Goal: Information Seeking & Learning: Learn about a topic

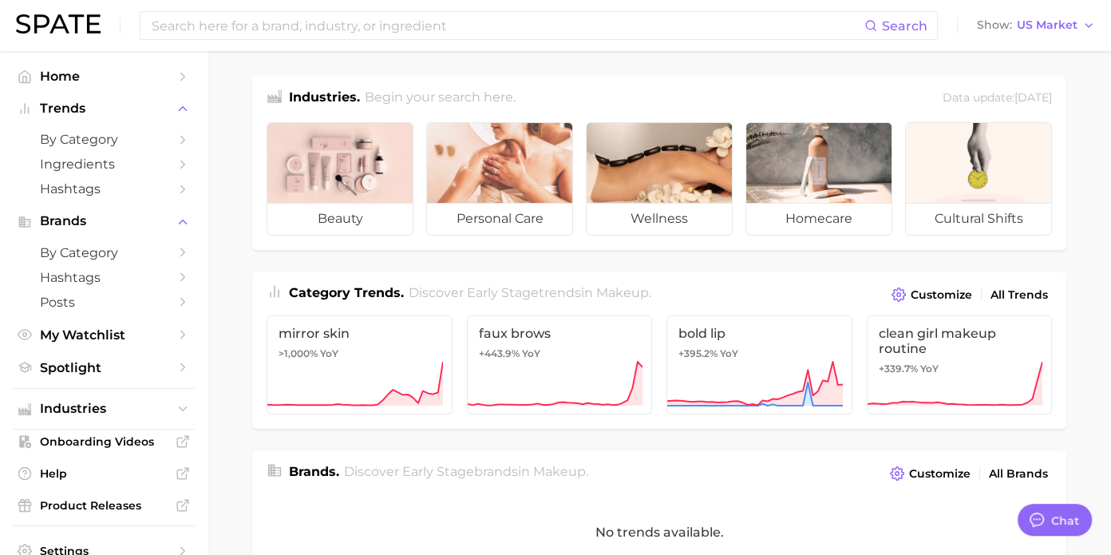
type textarea "x"
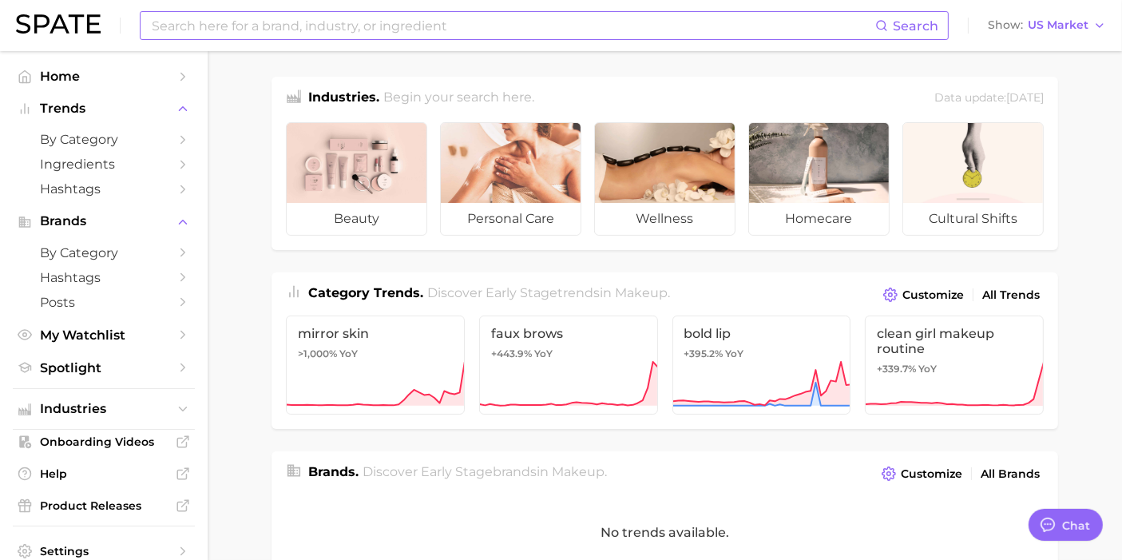
click at [345, 27] on input at bounding box center [512, 25] width 725 height 27
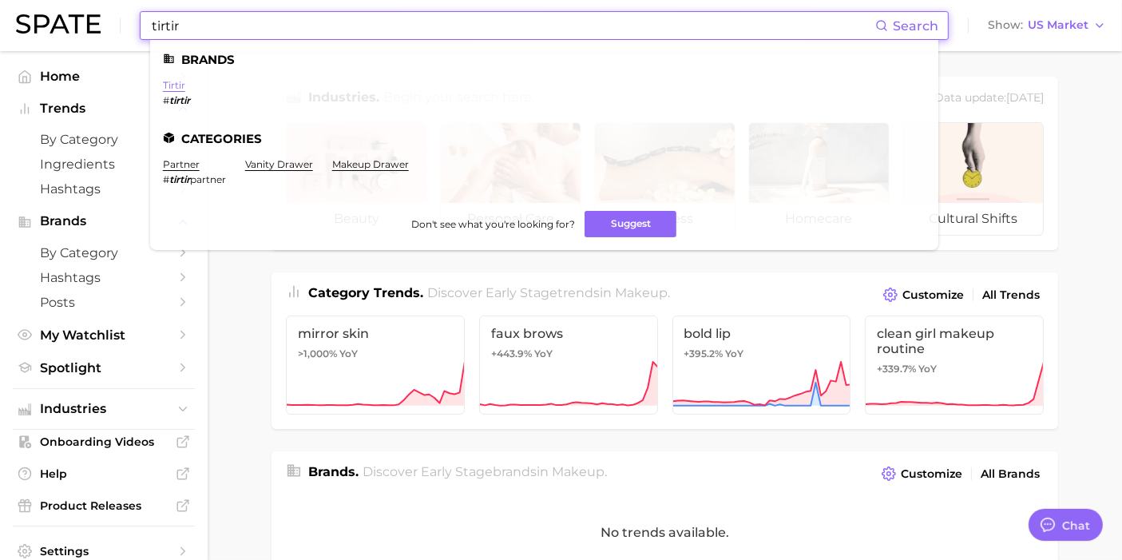
type input "tirtir"
click at [174, 88] on link "tirtir" at bounding box center [174, 85] width 22 height 12
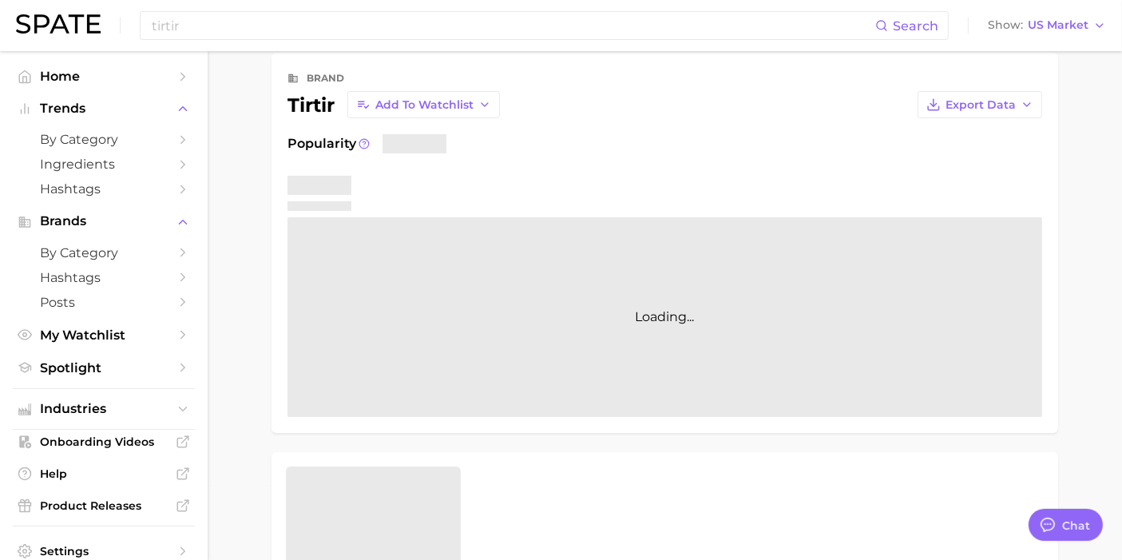
scroll to position [266, 0]
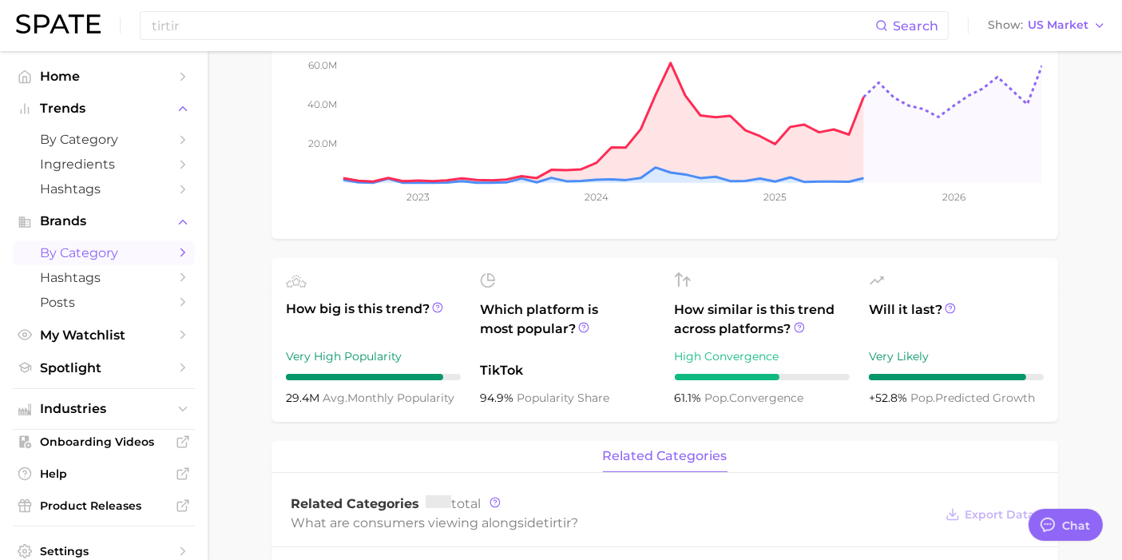
type textarea "x"
click at [79, 337] on span "My Watchlist" at bounding box center [104, 334] width 128 height 15
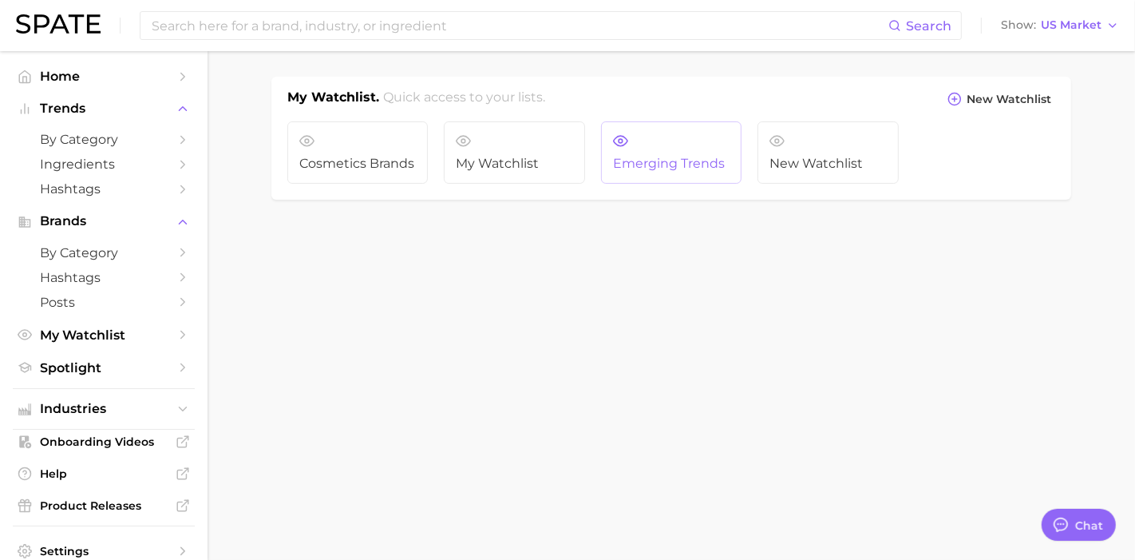
click at [655, 146] on link "Emerging Trends" at bounding box center [671, 152] width 141 height 62
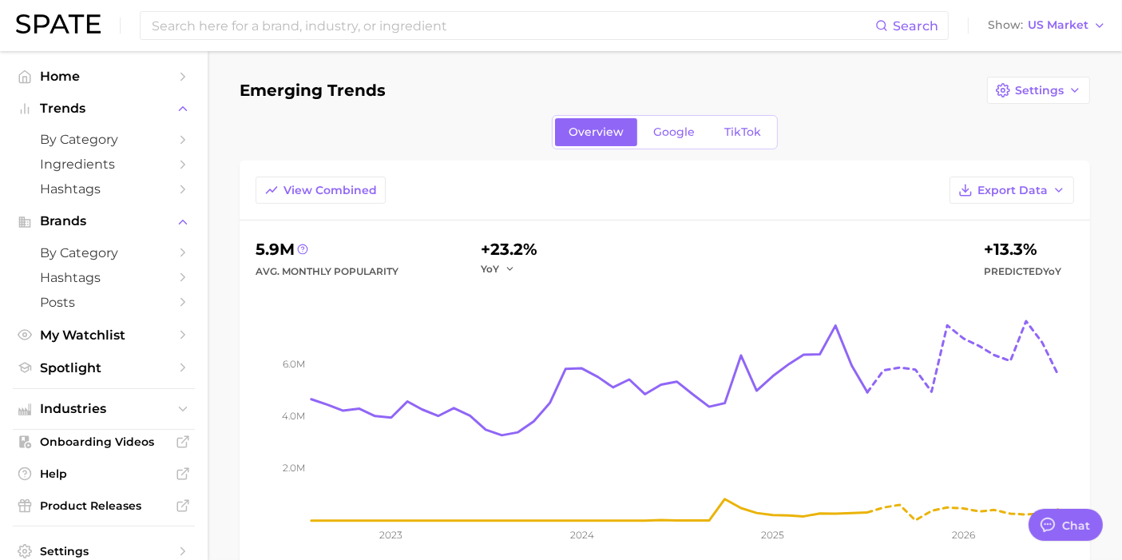
click at [80, 350] on ul "Home Trends by Category Ingredients Hashtags Brands by Category Hashtags Posts …" at bounding box center [104, 222] width 182 height 316
click at [78, 343] on link "My Watchlist" at bounding box center [104, 335] width 182 height 25
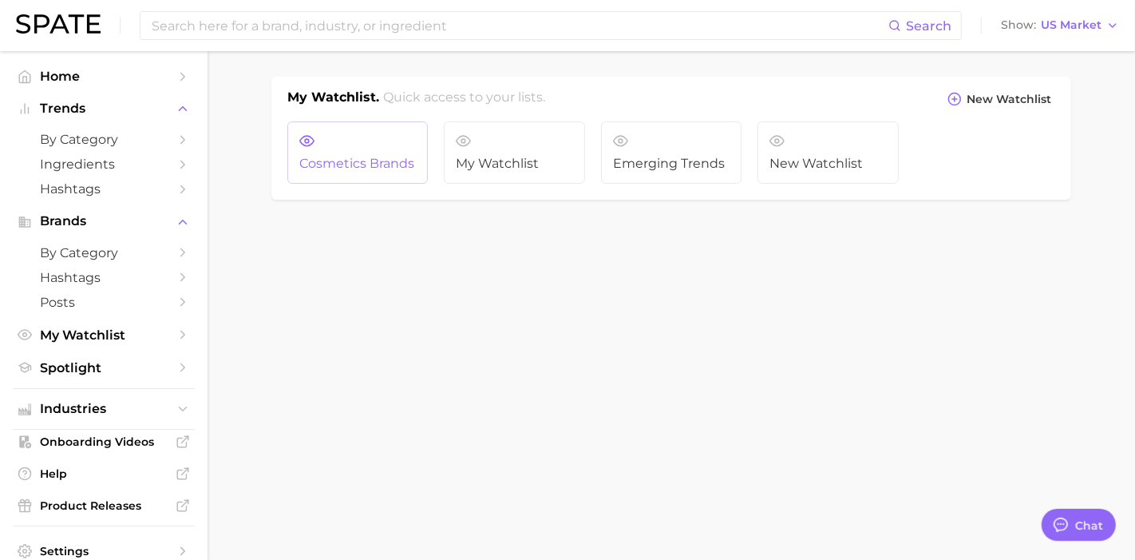
click at [379, 165] on span "Cosmetics Brands" at bounding box center [357, 163] width 117 height 14
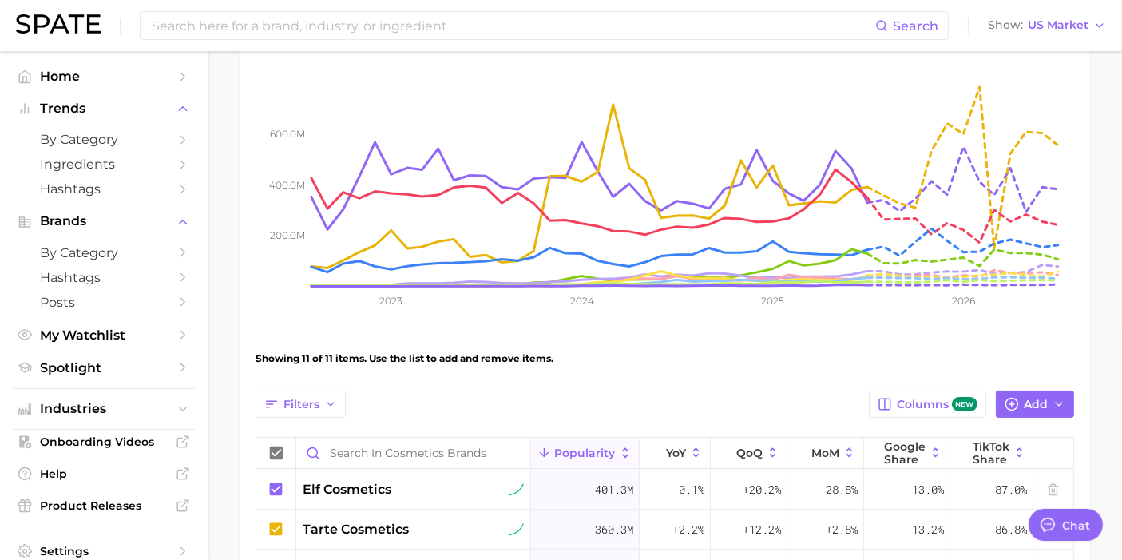
scroll to position [532, 0]
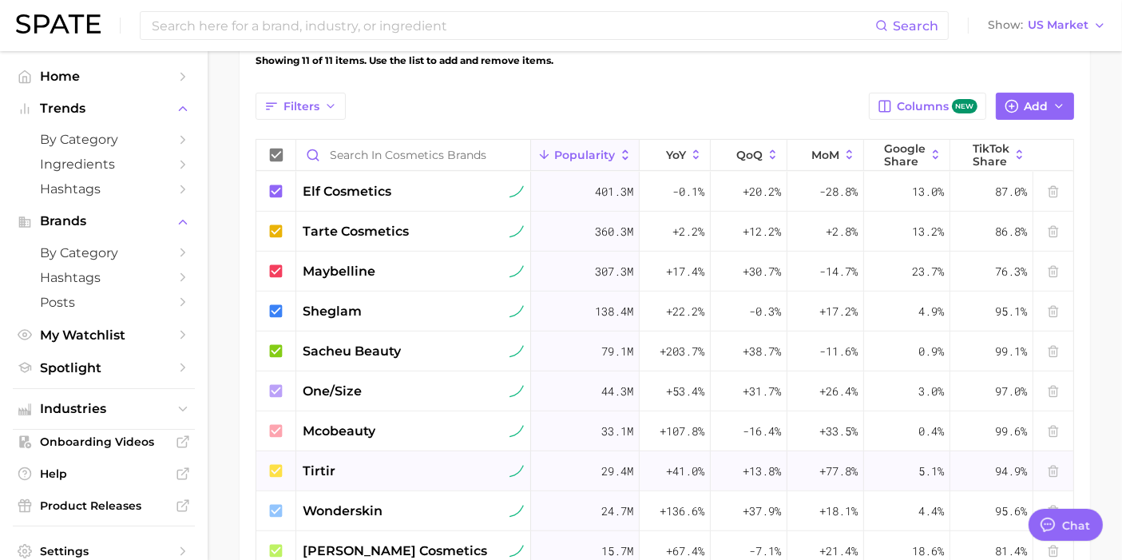
click at [323, 462] on span "tirtir" at bounding box center [319, 470] width 33 height 19
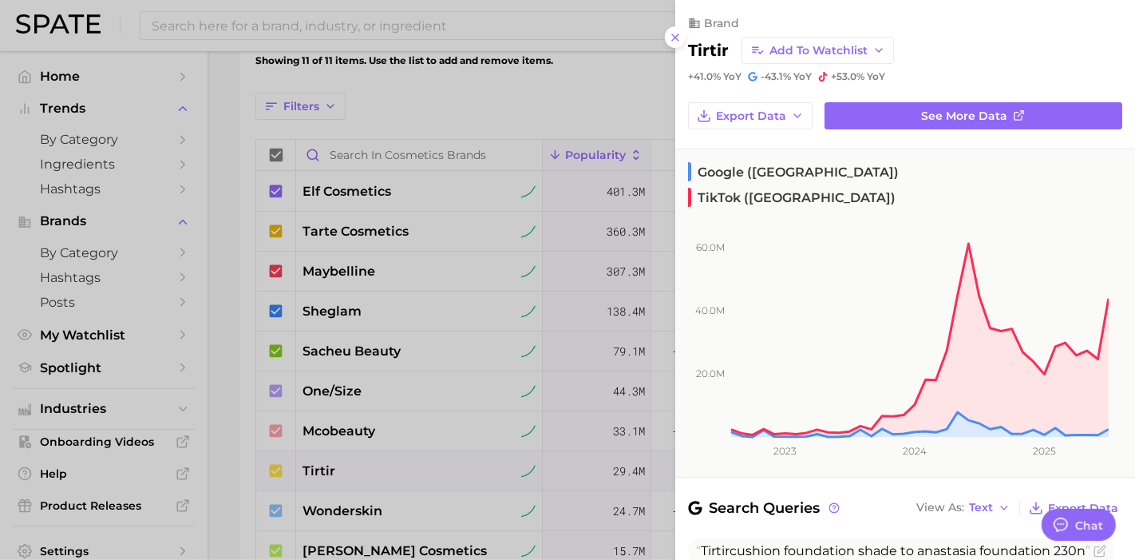
click at [192, 116] on div at bounding box center [567, 280] width 1135 height 560
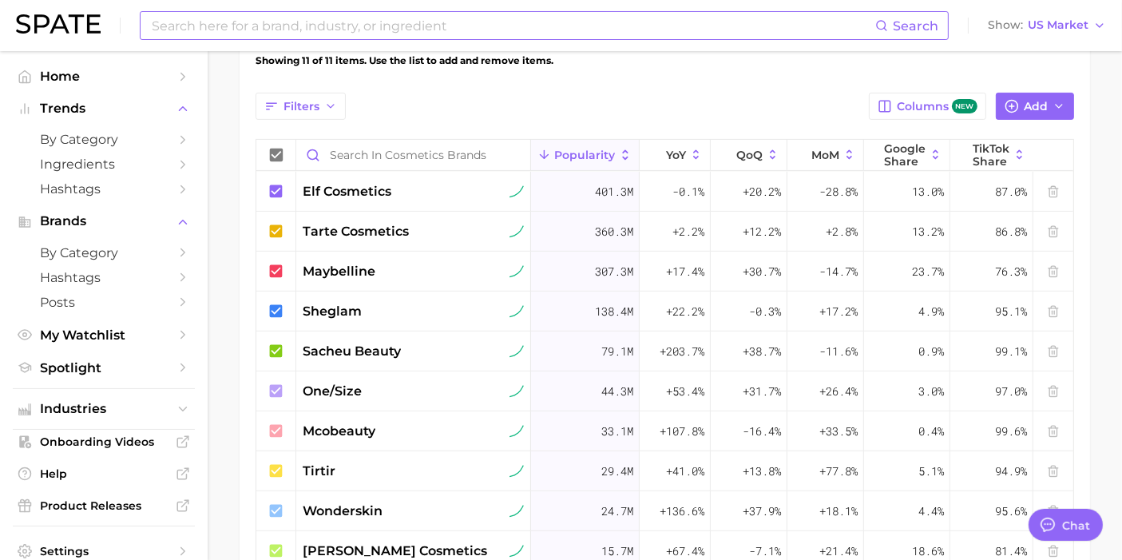
click at [218, 28] on input at bounding box center [512, 25] width 725 height 27
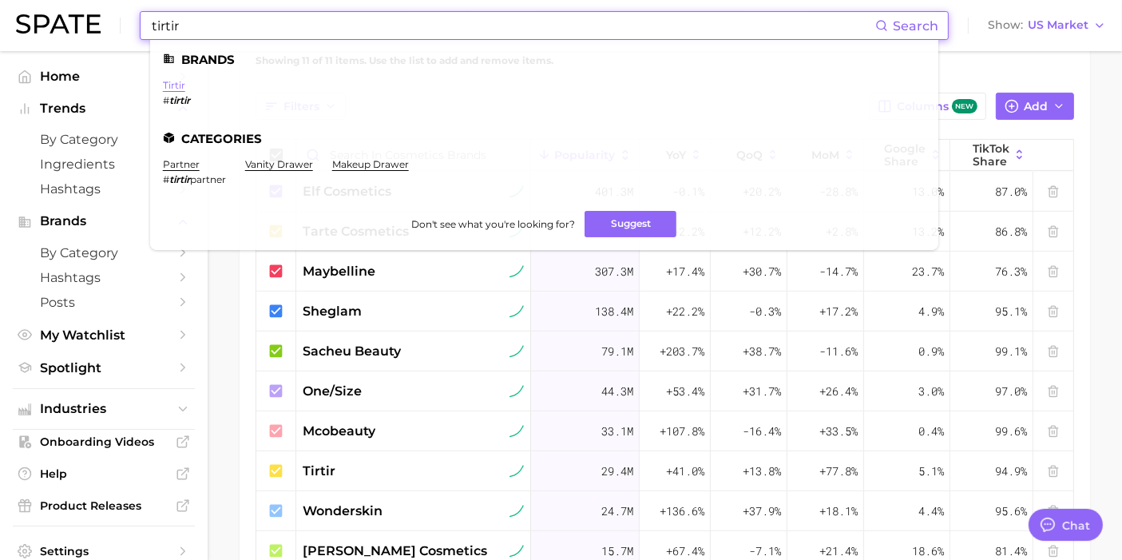
type input "tirtir"
click at [174, 89] on link "tirtir" at bounding box center [174, 85] width 22 height 12
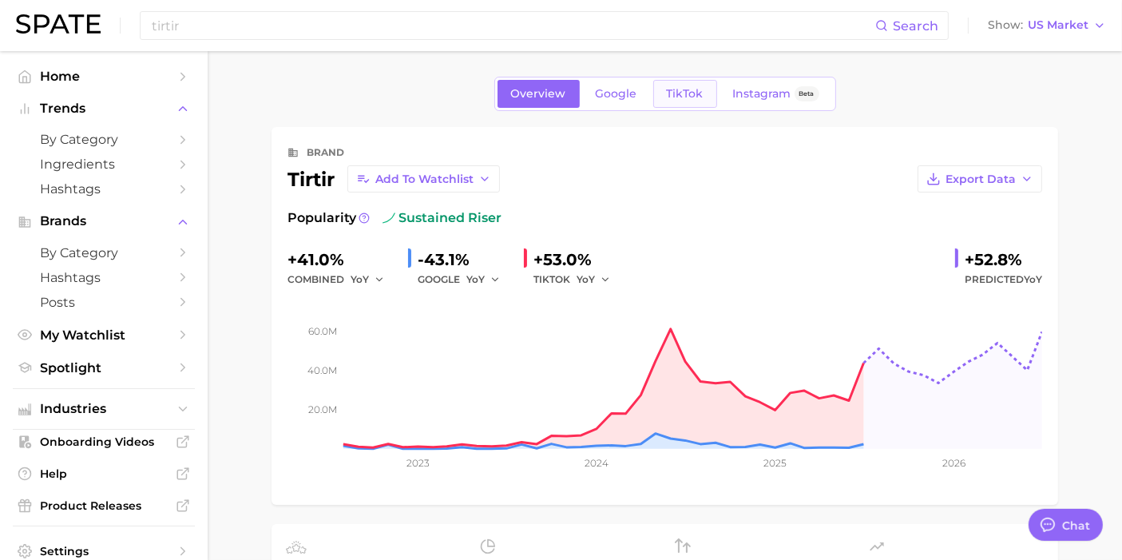
click at [694, 96] on span "TikTok" at bounding box center [685, 94] width 37 height 14
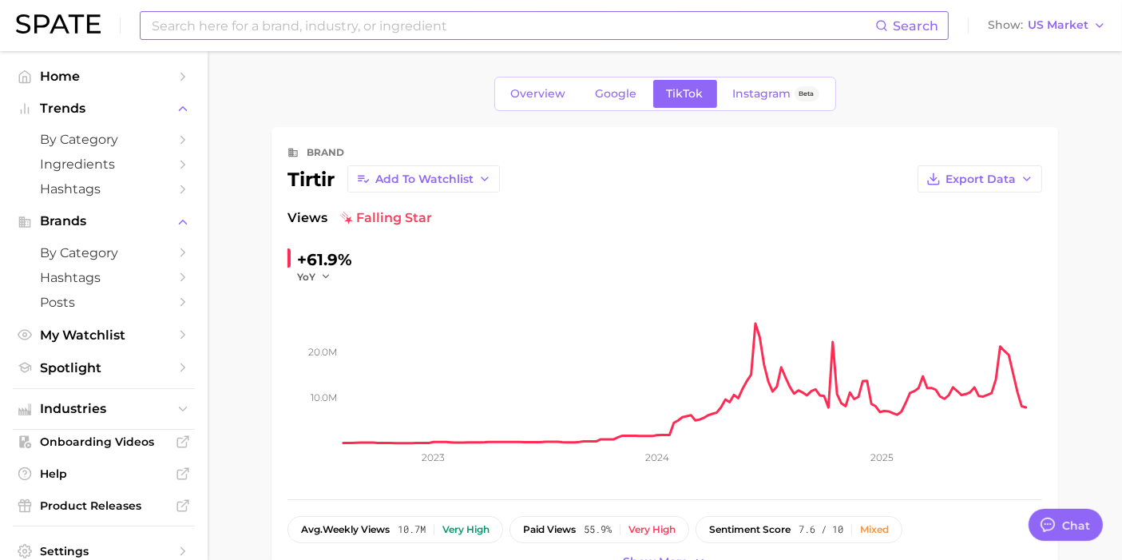
click at [432, 25] on input at bounding box center [512, 25] width 725 height 27
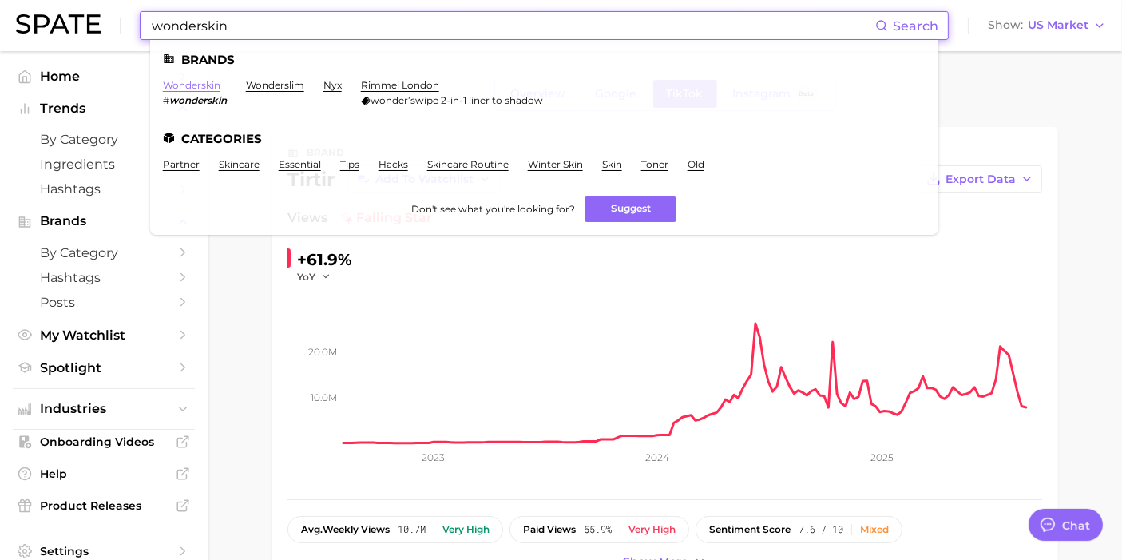
click at [208, 88] on link "wonderskin" at bounding box center [191, 85] width 57 height 12
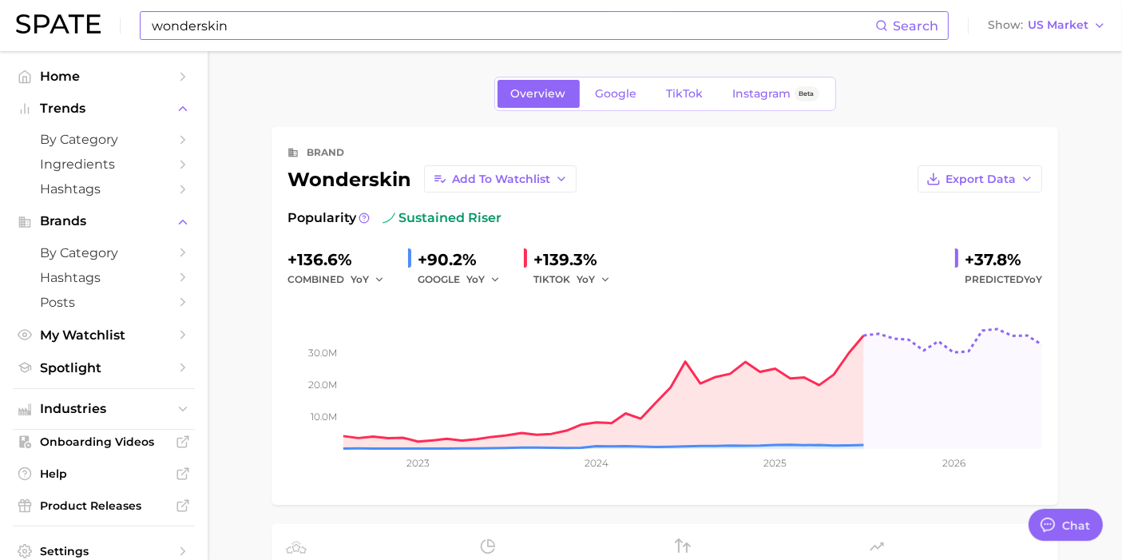
drag, startPoint x: 331, startPoint y: 13, endPoint x: 327, endPoint y: 20, distance: 8.2
click at [331, 16] on input "wonderskin" at bounding box center [512, 25] width 725 height 27
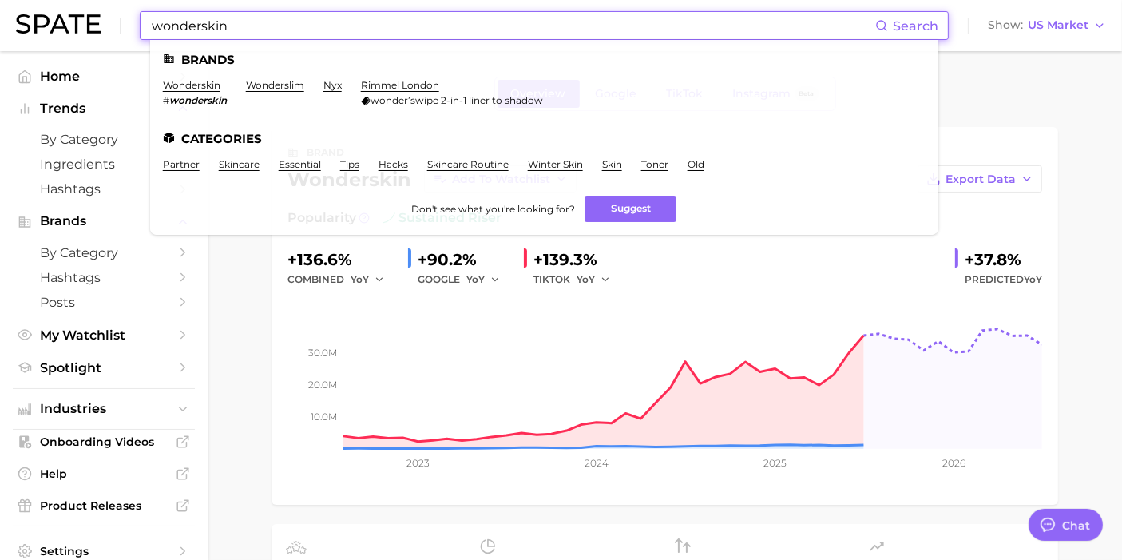
drag, startPoint x: 298, startPoint y: 31, endPoint x: 159, endPoint y: 37, distance: 139.0
click at [159, 37] on input "wonderskin" at bounding box center [512, 25] width 725 height 27
type input "w"
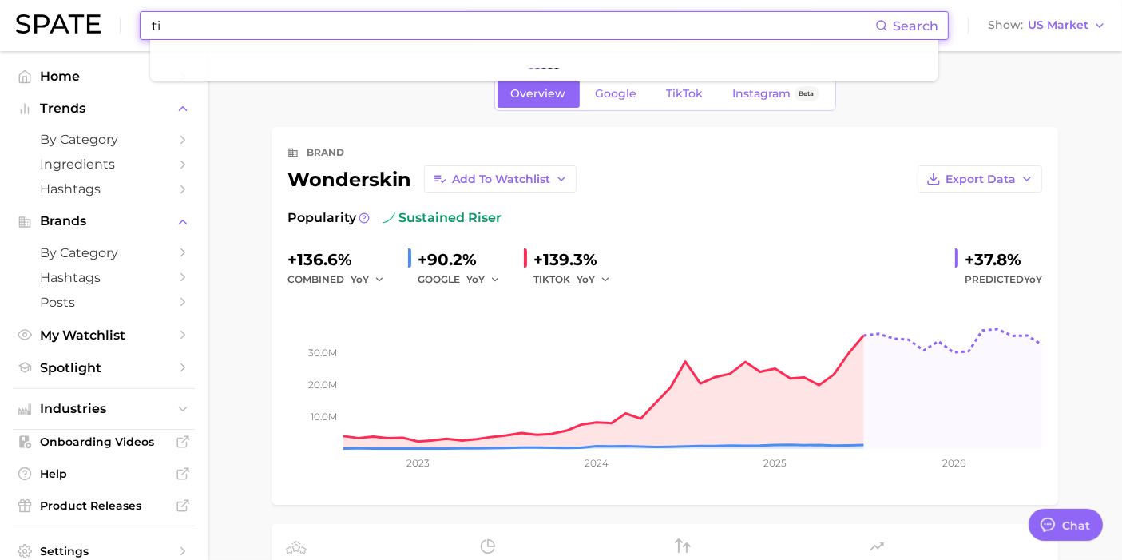
type input "t"
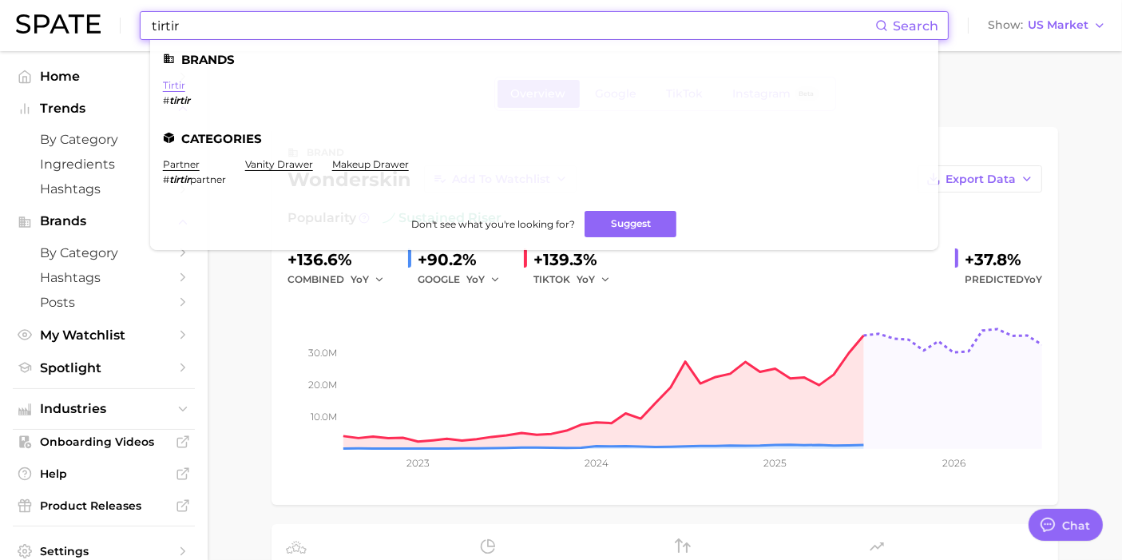
click at [172, 87] on link "tirtir" at bounding box center [174, 85] width 22 height 12
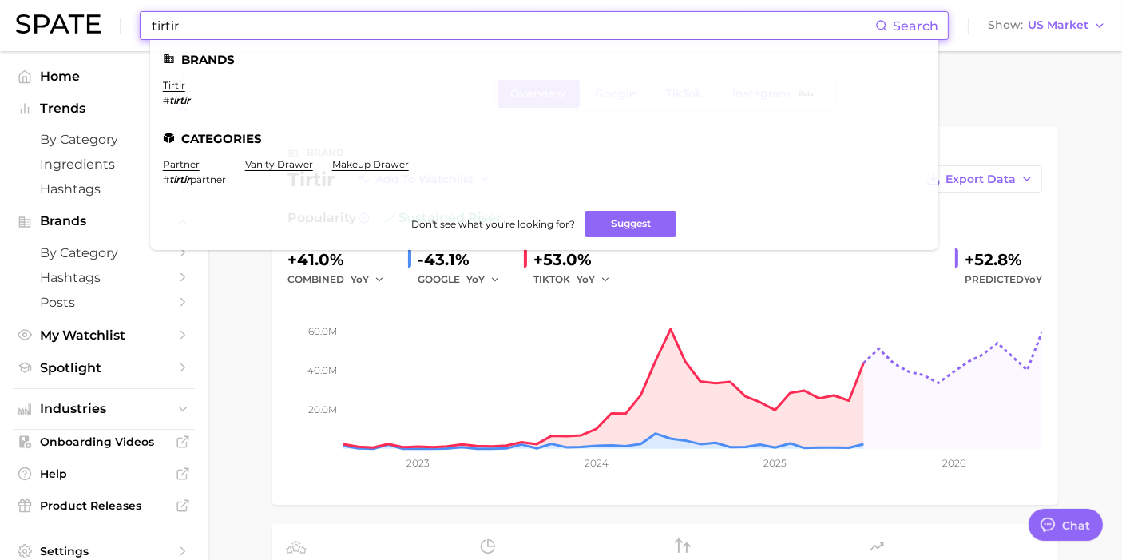
click at [500, 25] on input "tirtir" at bounding box center [512, 25] width 725 height 27
drag, startPoint x: 500, startPoint y: 25, endPoint x: 145, endPoint y: 38, distance: 354.7
click at [145, 38] on div "tirtir Search Brands tirtir # tirtir Categories partner # tirtir partner vanity…" at bounding box center [544, 25] width 809 height 29
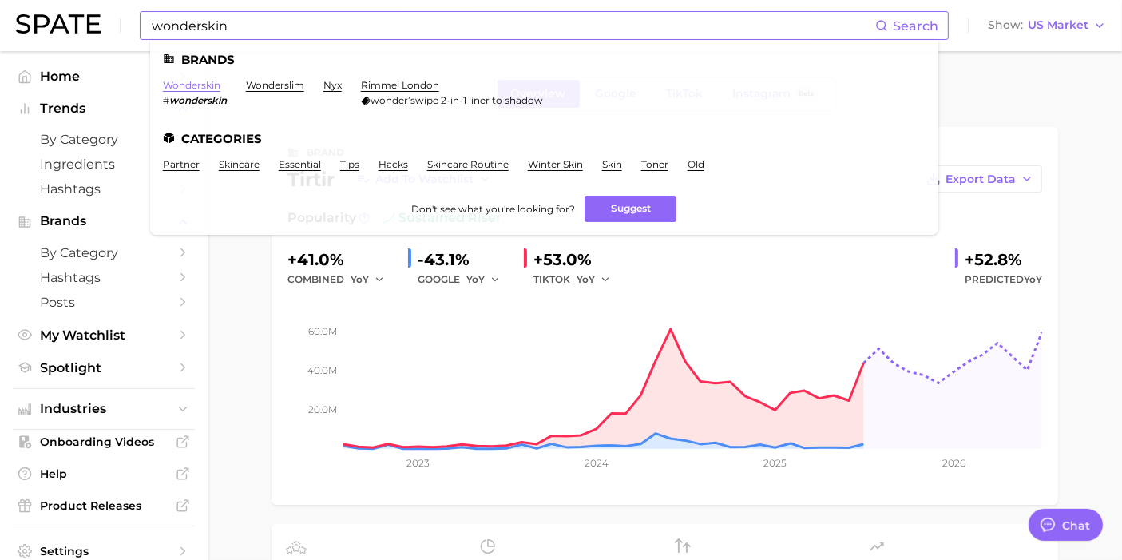
click at [214, 79] on link "wonderskin" at bounding box center [191, 85] width 57 height 12
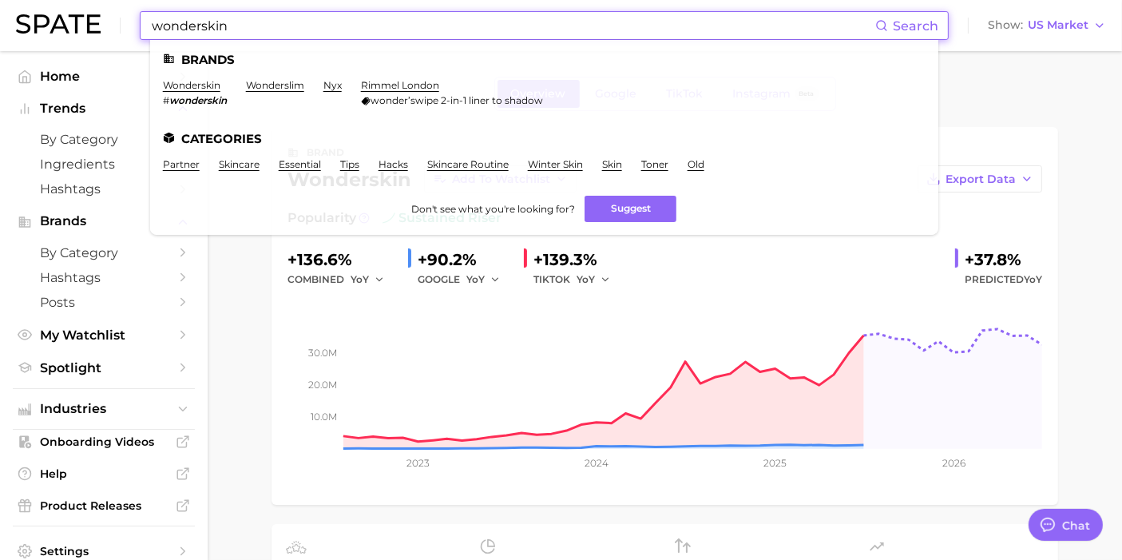
drag, startPoint x: 410, startPoint y: 32, endPoint x: 394, endPoint y: 25, distance: 18.2
click at [394, 25] on input "wonderskin" at bounding box center [512, 25] width 725 height 27
drag, startPoint x: 224, startPoint y: 17, endPoint x: 46, endPoint y: 7, distance: 178.3
click at [46, 7] on div "wonderskin Search Brands wonderskin # wonderskin wonderslim nyx rimmel london w…" at bounding box center [561, 25] width 1090 height 51
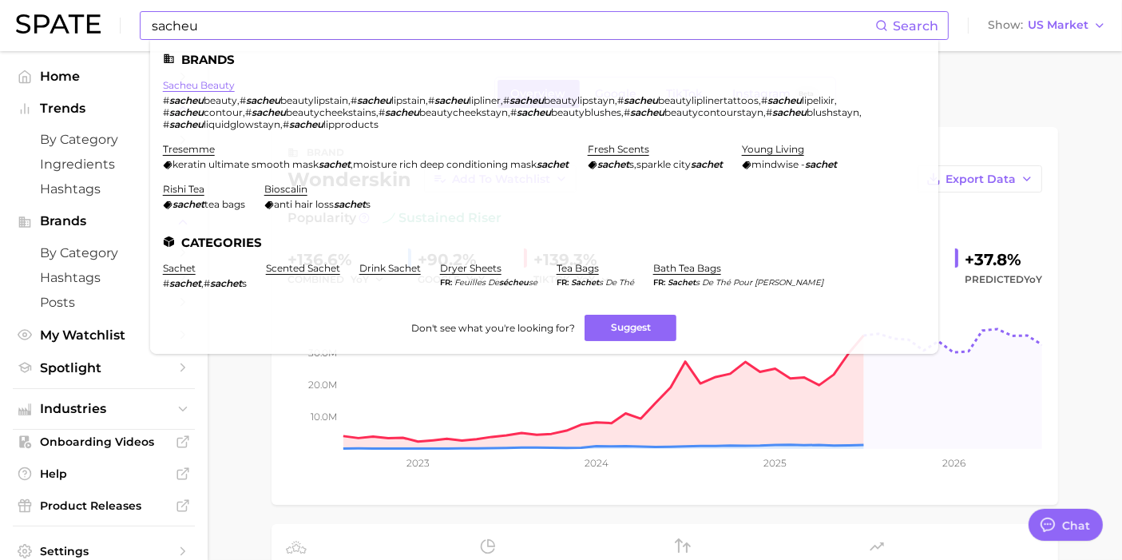
click at [205, 89] on link "sacheu beauty" at bounding box center [199, 85] width 72 height 12
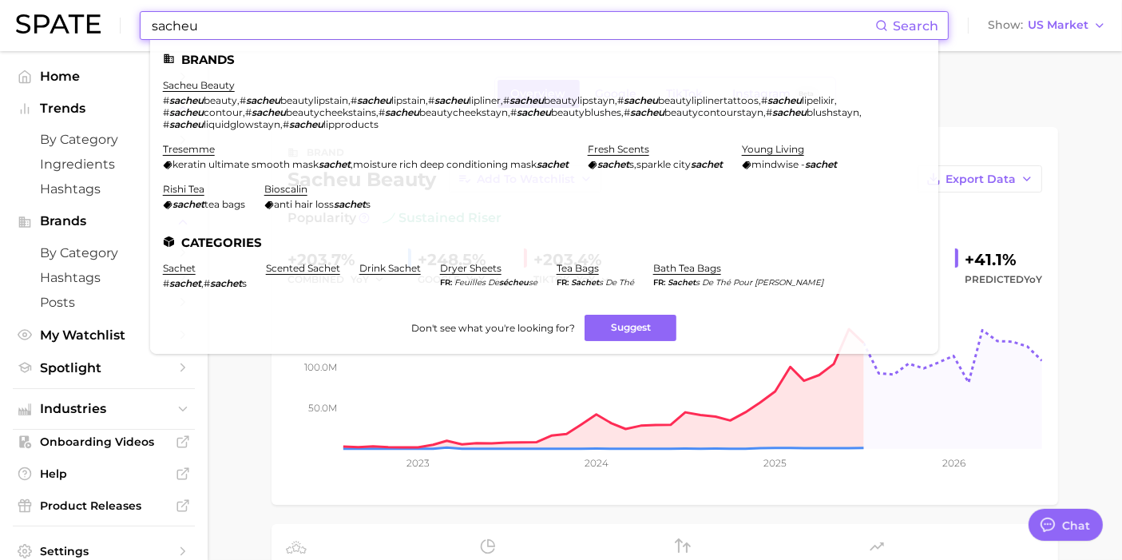
drag, startPoint x: 667, startPoint y: 22, endPoint x: 46, endPoint y: -52, distance: 626.3
click at [46, 0] on html "sacheu Search Brands sacheu beauty # sacheu beauty , # sacheu beautylipstain , …" at bounding box center [561, 280] width 1122 height 560
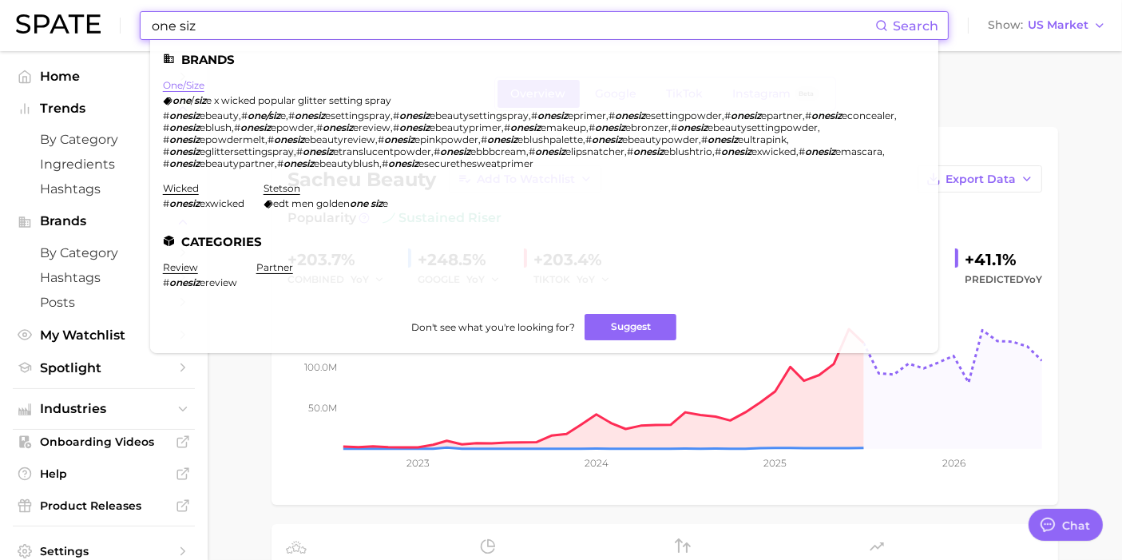
click at [172, 82] on link "one/size" at bounding box center [184, 85] width 42 height 12
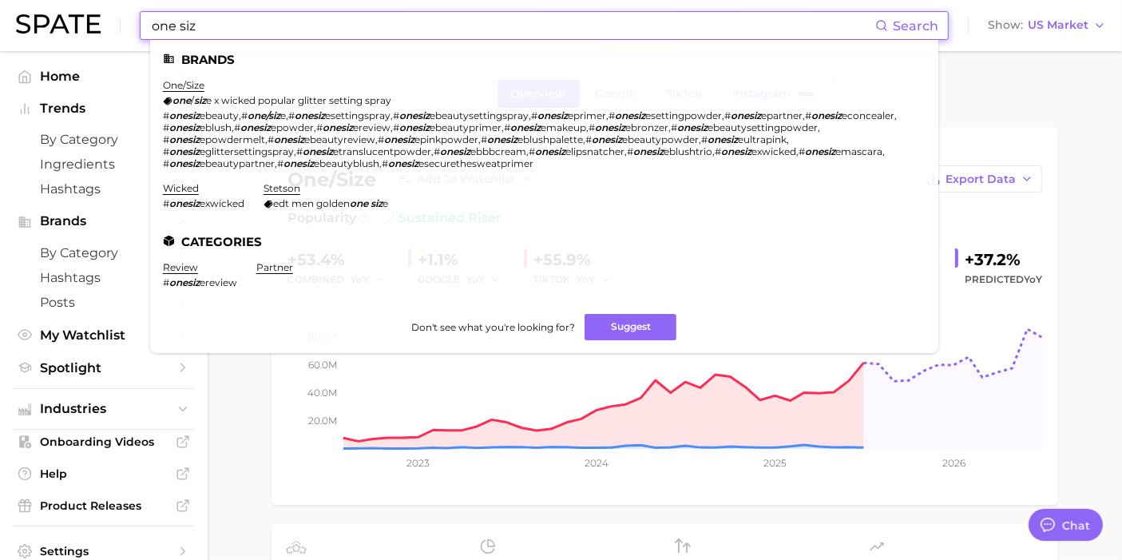
drag, startPoint x: 659, startPoint y: 30, endPoint x: 650, endPoint y: 23, distance: 11.3
click at [658, 30] on input "one siz" at bounding box center [512, 25] width 725 height 27
drag, startPoint x: 633, startPoint y: 22, endPoint x: 0, endPoint y: -8, distance: 633.8
click at [0, 0] on html "one siz Search Brands one/size one / siz e x wicked popular glitter setting spr…" at bounding box center [561, 280] width 1122 height 560
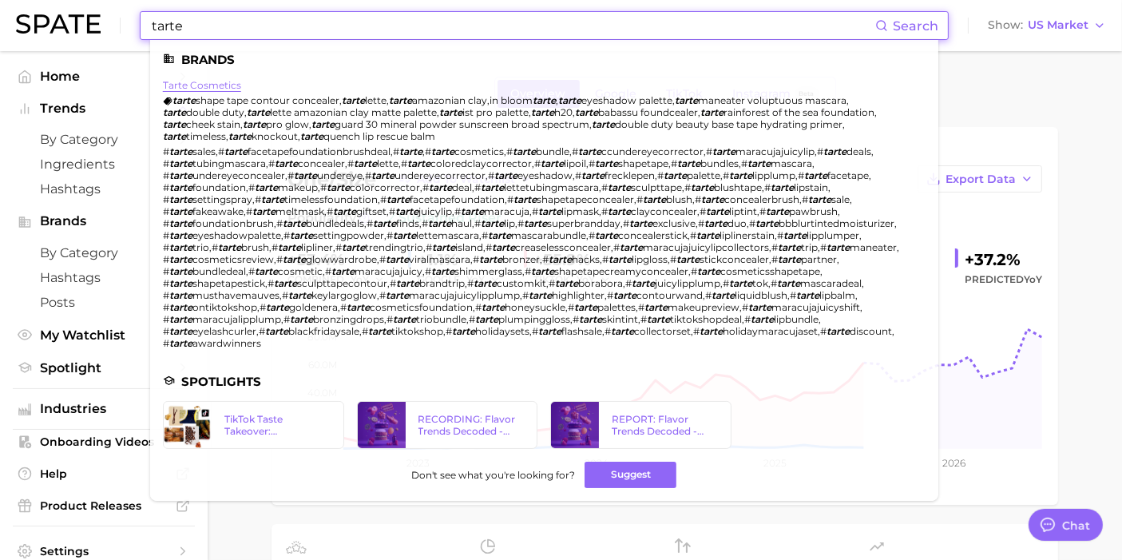
type input "tarte"
click at [227, 88] on link "tarte cosmetics" at bounding box center [202, 85] width 78 height 12
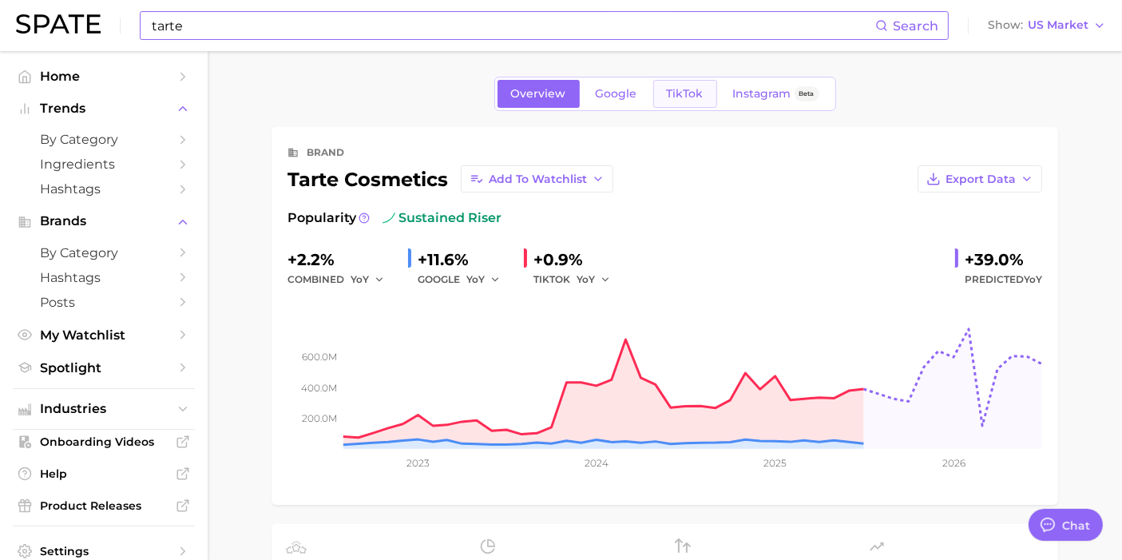
click at [692, 100] on link "TikTok" at bounding box center [685, 94] width 64 height 28
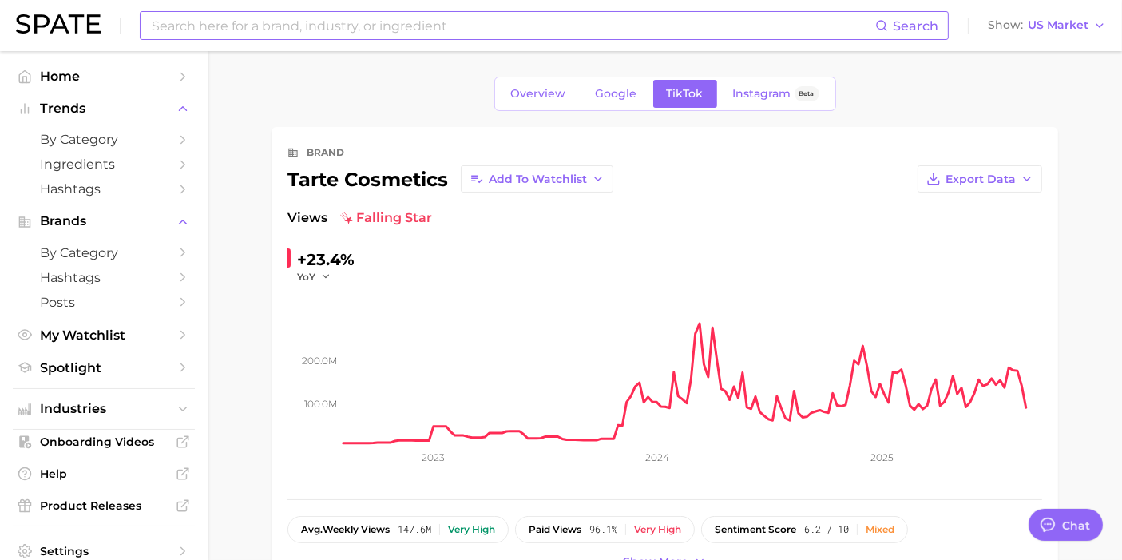
click at [572, 16] on input at bounding box center [512, 25] width 725 height 27
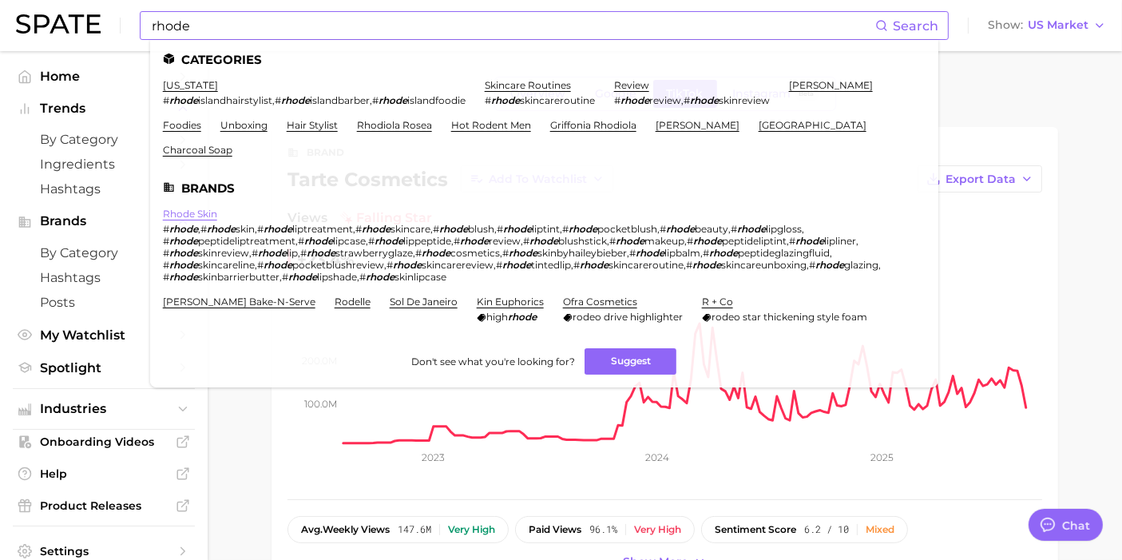
click at [199, 208] on link "rhode skin" at bounding box center [190, 214] width 54 height 12
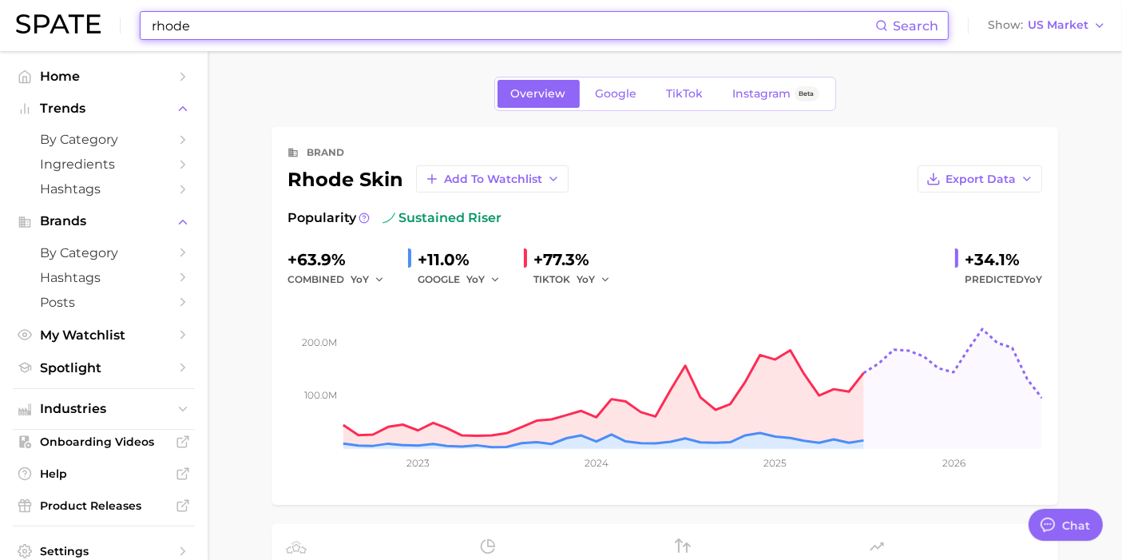
click at [479, 28] on input "rhode" at bounding box center [512, 25] width 725 height 27
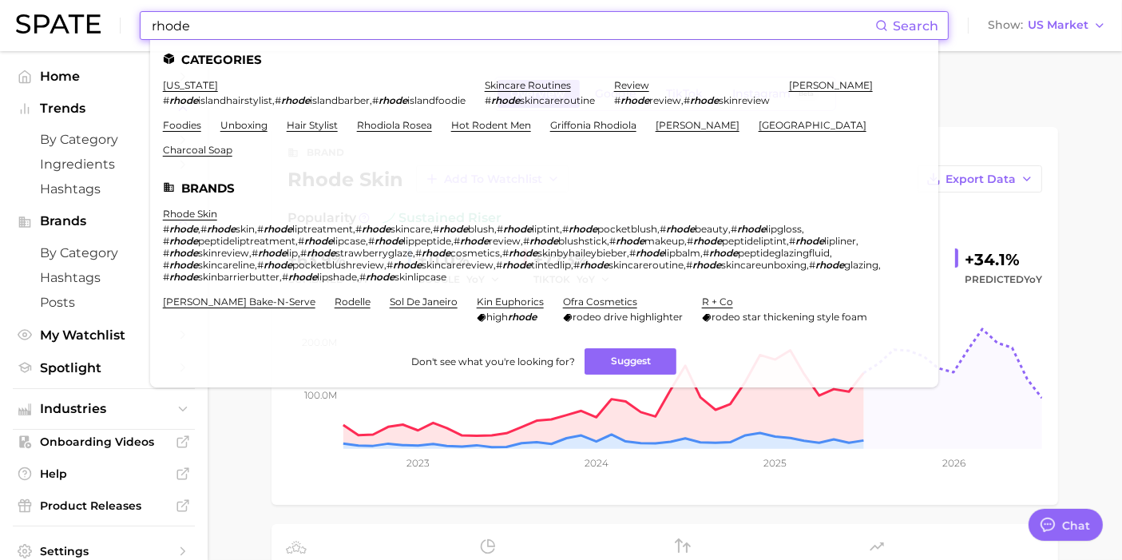
drag, startPoint x: 442, startPoint y: 25, endPoint x: 2, endPoint y: -48, distance: 446.6
click at [2, 0] on html "rhode Search Categories [US_STATE] # [GEOGRAPHIC_DATA] , # [GEOGRAPHIC_DATA] , …" at bounding box center [561, 280] width 1122 height 560
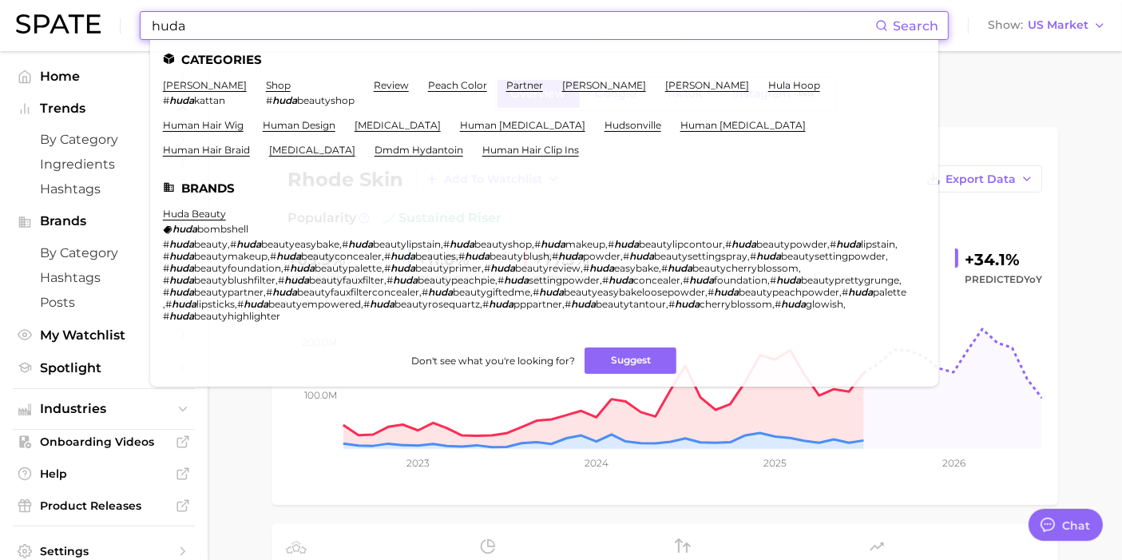
type input "huda"
click at [204, 220] on li "huda beauty huda bombshell # huda beauty , # huda beautyeasybake , # huda beaut…" at bounding box center [534, 265] width 743 height 114
click at [203, 212] on link "huda beauty" at bounding box center [194, 214] width 63 height 12
